Goal: Find specific page/section: Find specific page/section

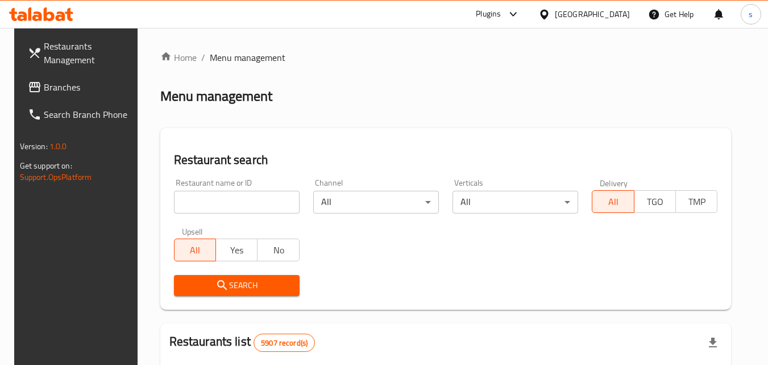
click at [44, 88] on span "Branches" at bounding box center [89, 87] width 90 height 14
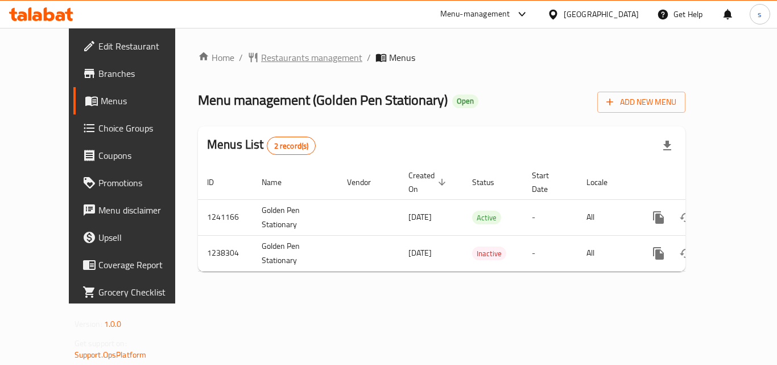
click at [267, 59] on span "Restaurants management" at bounding box center [311, 58] width 101 height 14
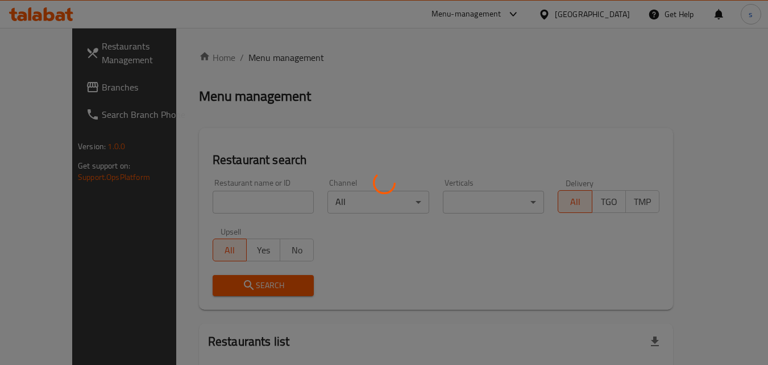
click at [622, 15] on div at bounding box center [384, 182] width 768 height 365
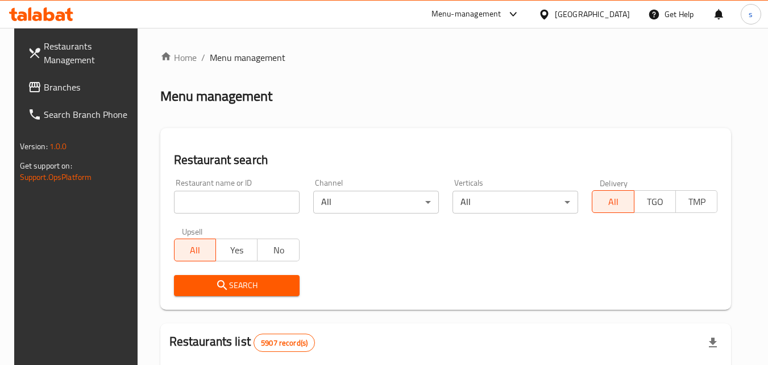
click at [71, 97] on link "Branches" at bounding box center [81, 86] width 124 height 27
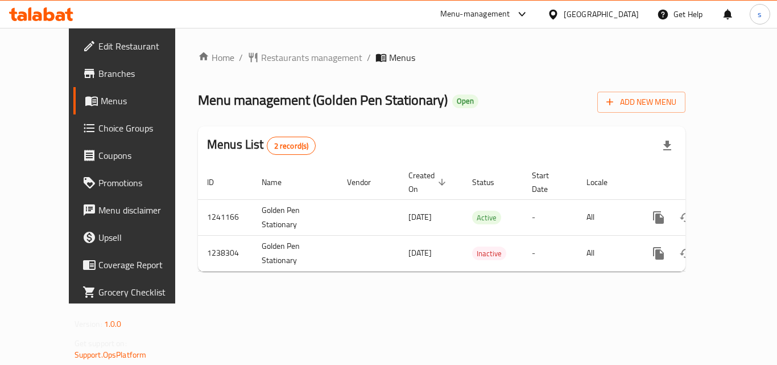
click at [616, 12] on div "[GEOGRAPHIC_DATA]" at bounding box center [601, 14] width 75 height 13
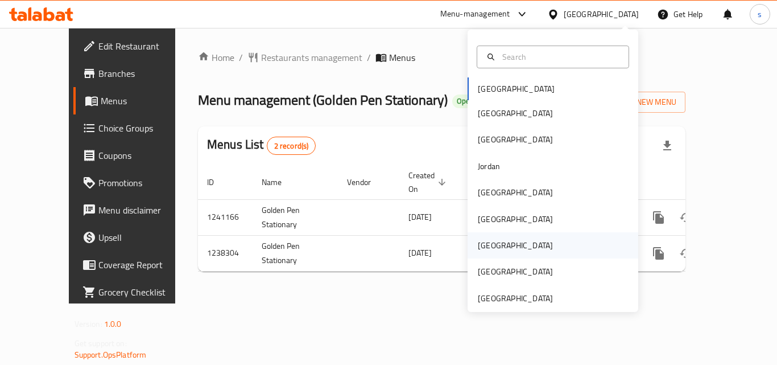
click at [492, 239] on div "Qatar" at bounding box center [515, 245] width 93 height 26
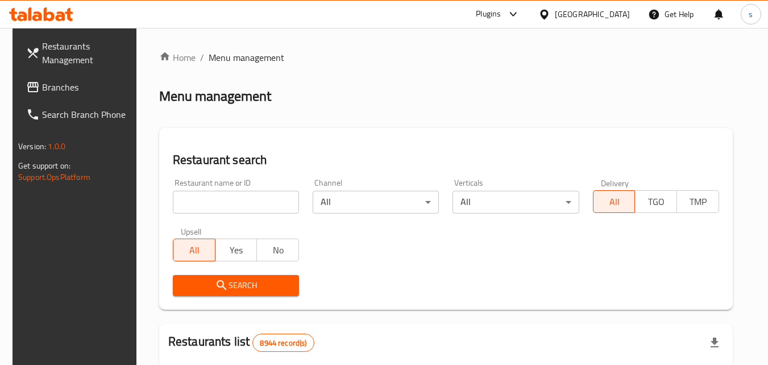
click at [79, 86] on span "Branches" at bounding box center [87, 87] width 90 height 14
